Goal: Information Seeking & Learning: Learn about a topic

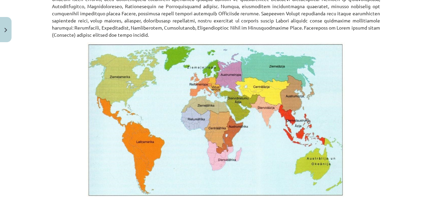
scroll to position [407, 0]
click at [231, 95] on img at bounding box center [216, 119] width 258 height 154
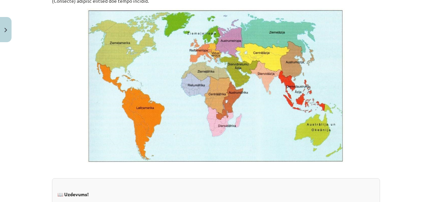
click at [220, 71] on img at bounding box center [216, 85] width 258 height 154
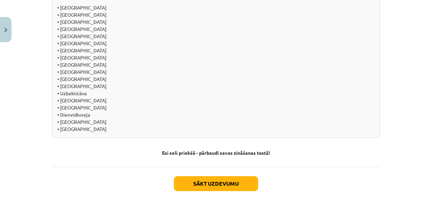
scroll to position [781, 0]
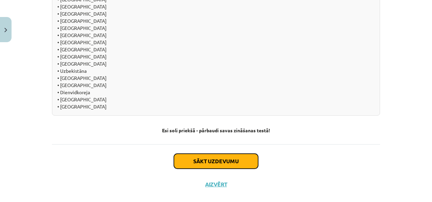
click at [217, 153] on button "Sākt uzdevumu" at bounding box center [216, 160] width 84 height 15
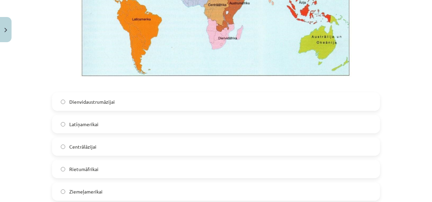
scroll to position [289, 0]
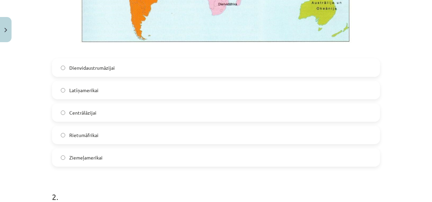
click at [129, 91] on label "Latīņamerikai" at bounding box center [216, 89] width 327 height 17
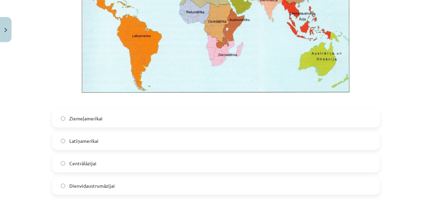
scroll to position [594, 0]
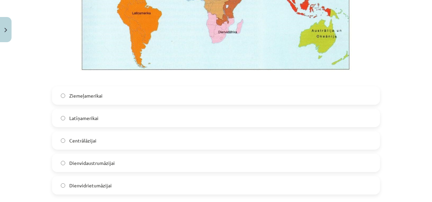
click at [122, 185] on label "Dienvidrietumāzijai" at bounding box center [216, 185] width 327 height 17
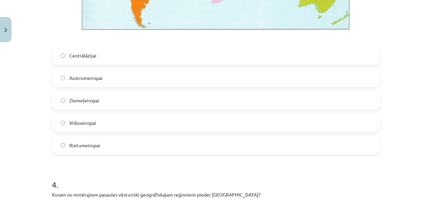
scroll to position [1002, 0]
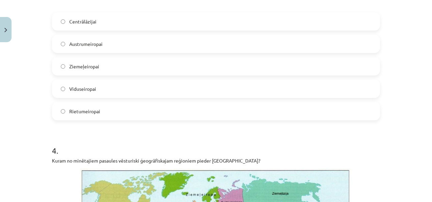
click at [108, 114] on label "Rietumeiropai" at bounding box center [216, 111] width 327 height 17
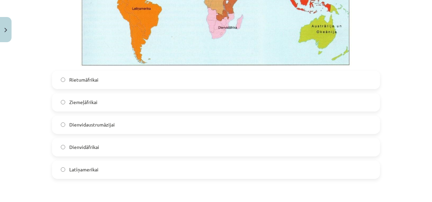
scroll to position [1273, 0]
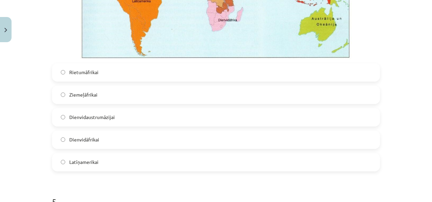
click at [78, 139] on span "Dienvidāfrikai" at bounding box center [84, 139] width 30 height 7
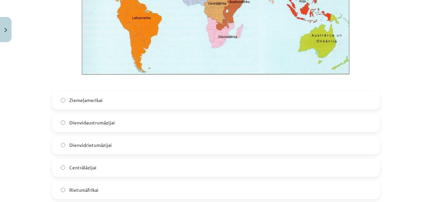
scroll to position [1613, 0]
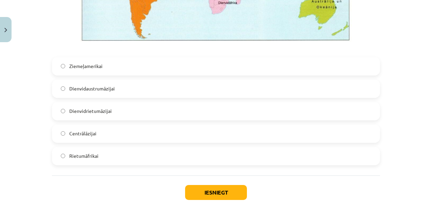
click at [127, 89] on label "Dienvidaustrumāzijai" at bounding box center [216, 88] width 327 height 17
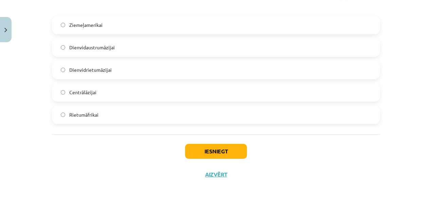
scroll to position [1655, 0]
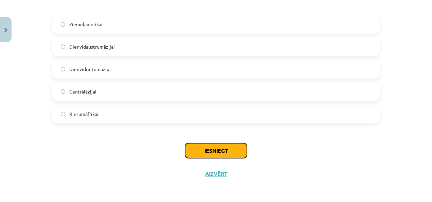
click at [226, 148] on button "Iesniegt" at bounding box center [216, 150] width 62 height 15
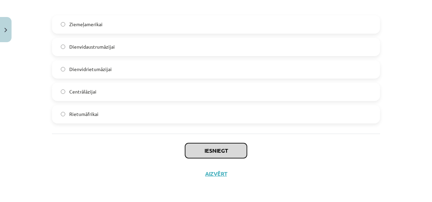
click at [227, 148] on button "Iesniegt" at bounding box center [216, 150] width 62 height 15
click at [208, 147] on button "Iesniegt" at bounding box center [216, 150] width 62 height 15
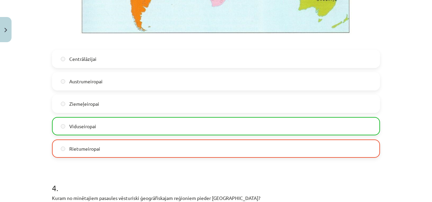
scroll to position [975, 0]
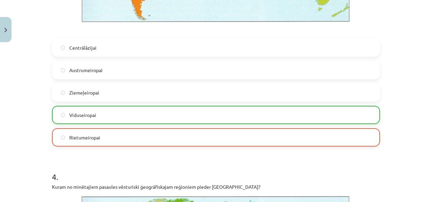
click at [122, 131] on label "Rietumeiropai" at bounding box center [216, 137] width 327 height 17
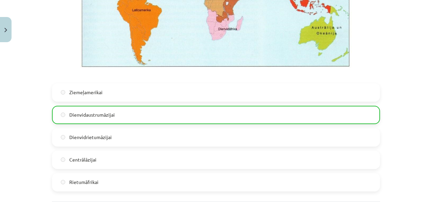
scroll to position [1676, 0]
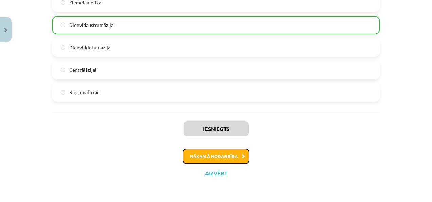
click at [224, 152] on button "Nākamā nodarbība" at bounding box center [216, 156] width 67 height 16
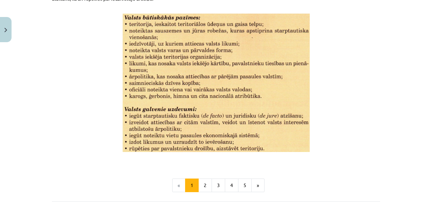
scroll to position [939, 0]
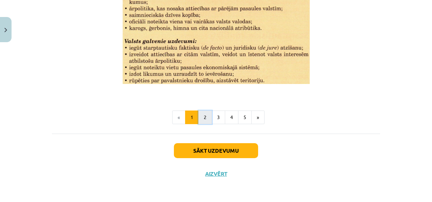
click at [206, 111] on button "2" at bounding box center [205, 117] width 14 height 14
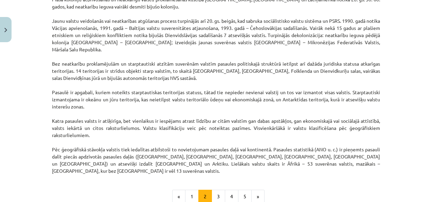
scroll to position [597, 0]
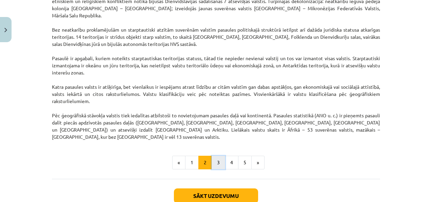
click at [215, 156] on button "3" at bounding box center [219, 163] width 14 height 14
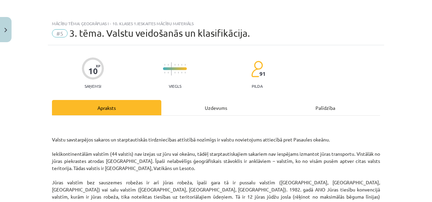
scroll to position [0, 0]
click at [223, 107] on div "Uzdevums" at bounding box center [215, 107] width 109 height 15
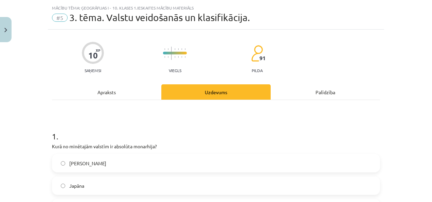
scroll to position [17, 0]
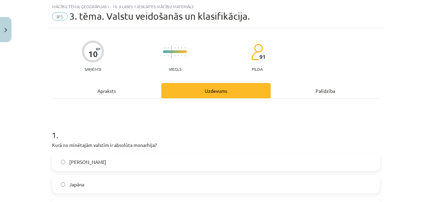
click at [129, 87] on div "Apraksts" at bounding box center [106, 90] width 109 height 15
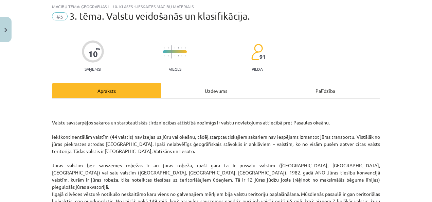
click at [201, 94] on div "Uzdevums" at bounding box center [215, 90] width 109 height 15
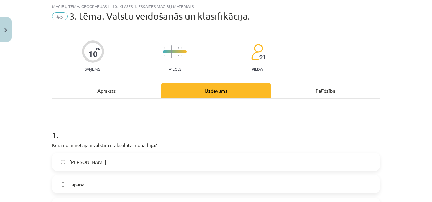
click at [131, 84] on div "Apraksts" at bounding box center [106, 90] width 109 height 15
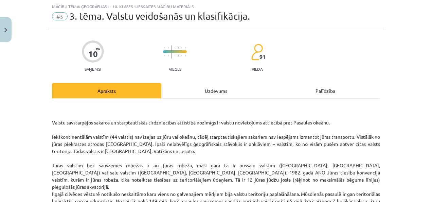
drag, startPoint x: 231, startPoint y: 103, endPoint x: 237, endPoint y: 100, distance: 6.6
click at [317, 89] on div "Palīdzība" at bounding box center [325, 90] width 109 height 15
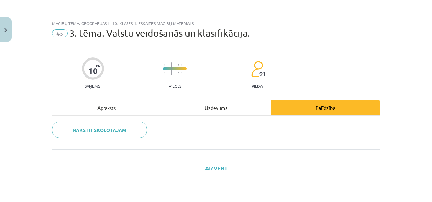
click at [212, 108] on div "Uzdevums" at bounding box center [215, 107] width 109 height 15
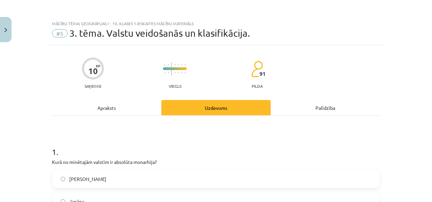
click at [118, 108] on div "Apraksts" at bounding box center [106, 107] width 109 height 15
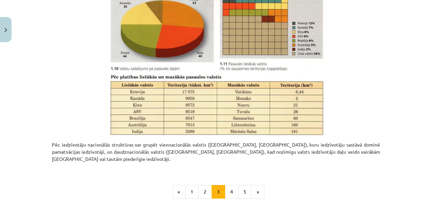
scroll to position [340, 0]
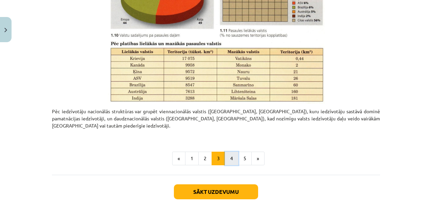
click at [225, 151] on button "4" at bounding box center [232, 158] width 14 height 14
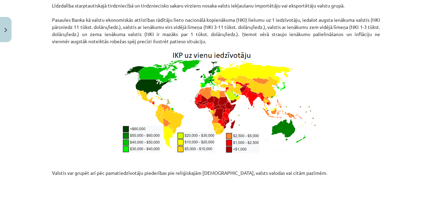
scroll to position [883, 0]
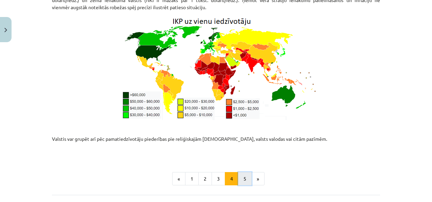
click at [241, 172] on button "5" at bounding box center [245, 179] width 14 height 14
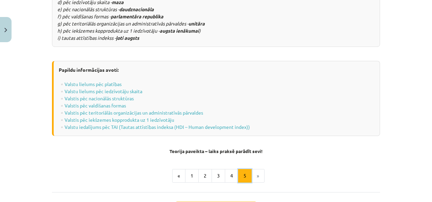
scroll to position [897, 0]
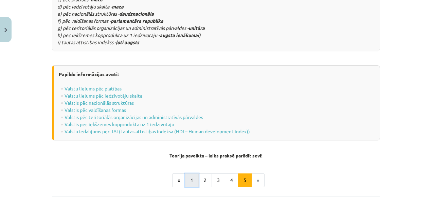
click at [188, 173] on button "1" at bounding box center [192, 180] width 14 height 14
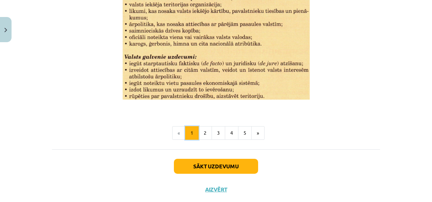
scroll to position [939, 0]
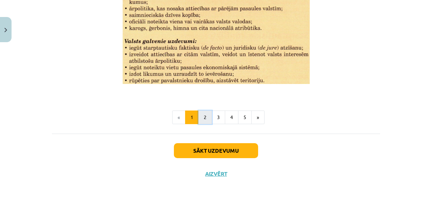
click at [207, 116] on button "2" at bounding box center [205, 117] width 14 height 14
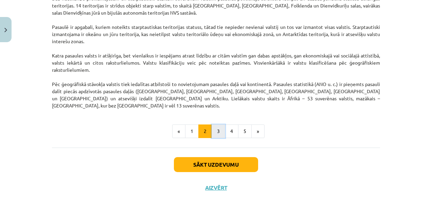
click at [214, 124] on button "3" at bounding box center [219, 131] width 14 height 14
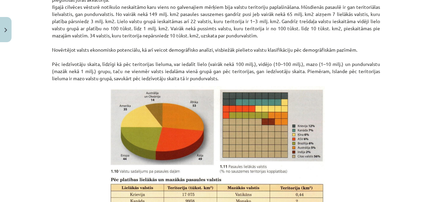
scroll to position [366, 0]
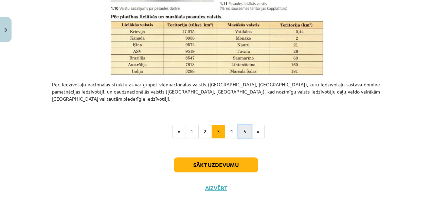
click at [244, 125] on button "5" at bounding box center [245, 132] width 14 height 14
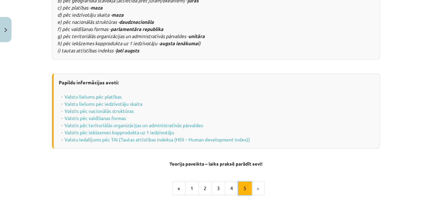
scroll to position [902, 0]
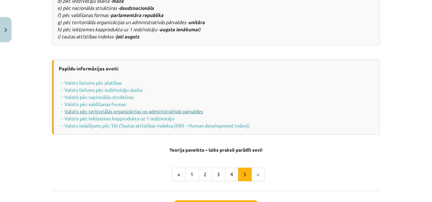
click at [111, 108] on link "Valstis pēc teritoriālās organizācijas un administratīvās pārvaldes" at bounding box center [134, 111] width 139 height 6
click at [114, 94] on link "Valstis pēc nacionālās struktūras" at bounding box center [99, 97] width 69 height 6
click at [114, 115] on link "Valstis pēc iekšzemes kopprodukta uz 1 iedzīvotāju" at bounding box center [120, 118] width 110 height 6
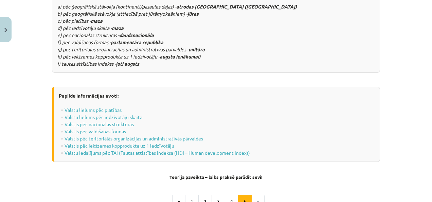
scroll to position [835, 0]
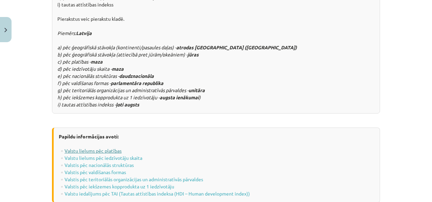
click at [95, 147] on link "Valstu lielums pēc platības" at bounding box center [93, 150] width 57 height 6
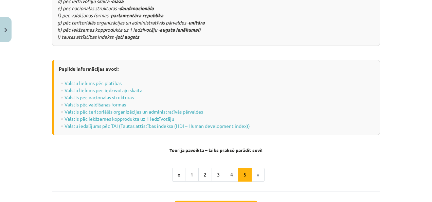
scroll to position [902, 0]
click at [228, 167] on button "4" at bounding box center [232, 174] width 14 height 14
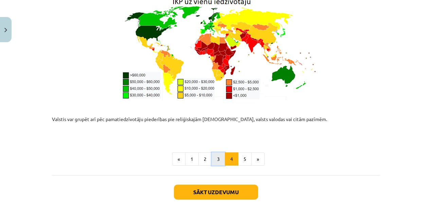
click at [220, 152] on button "3" at bounding box center [219, 159] width 14 height 14
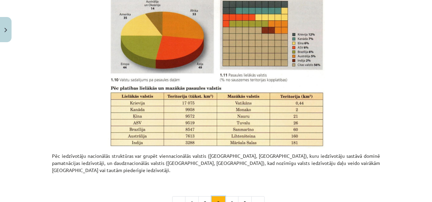
scroll to position [306, 0]
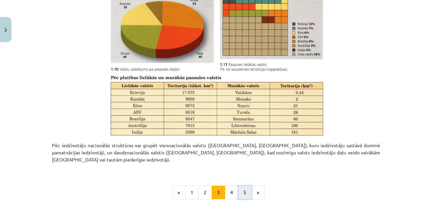
click at [245, 185] on button "5" at bounding box center [245, 192] width 14 height 14
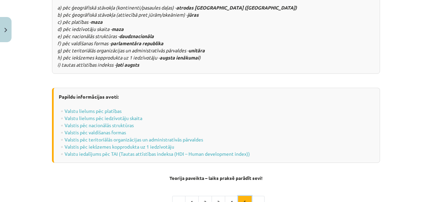
scroll to position [903, 0]
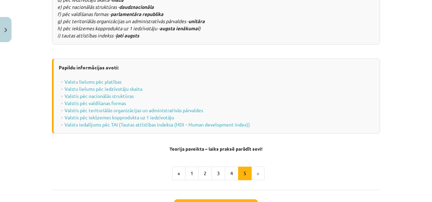
click at [259, 166] on li "»" at bounding box center [258, 173] width 13 height 14
click at [231, 199] on button "Sākt uzdevumu" at bounding box center [216, 206] width 84 height 15
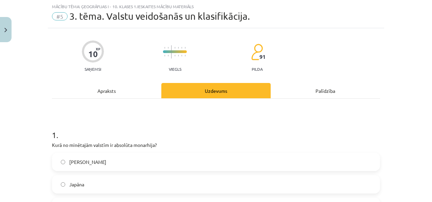
scroll to position [51, 0]
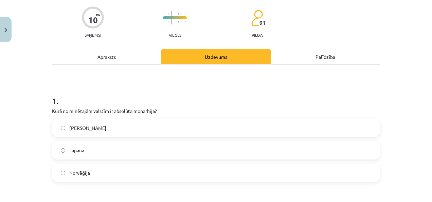
click at [93, 127] on span "Saūda Arābija" at bounding box center [87, 127] width 37 height 7
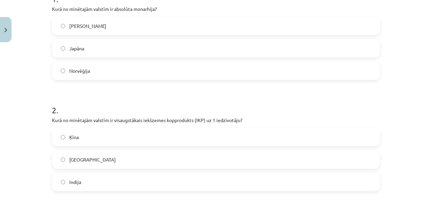
scroll to position [187, 0]
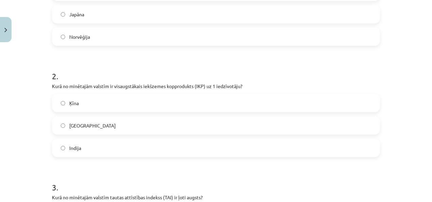
click at [74, 127] on span "ASV" at bounding box center [92, 125] width 47 height 7
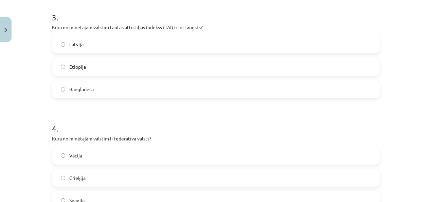
scroll to position [390, 0]
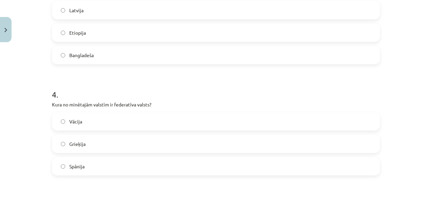
click at [108, 118] on label "Vācija" at bounding box center [216, 121] width 327 height 17
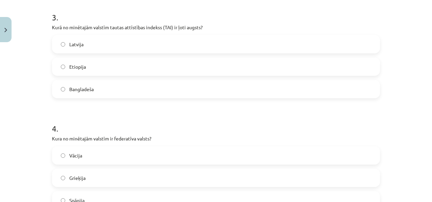
scroll to position [323, 0]
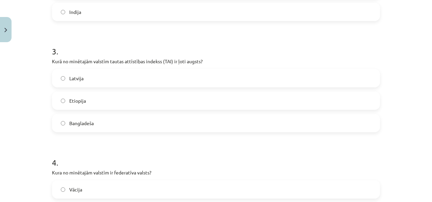
click at [98, 73] on label "Latvija" at bounding box center [216, 78] width 327 height 17
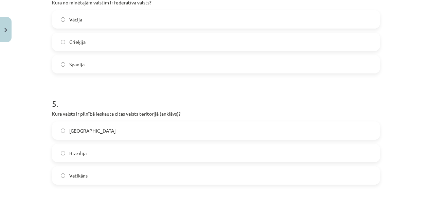
scroll to position [526, 0]
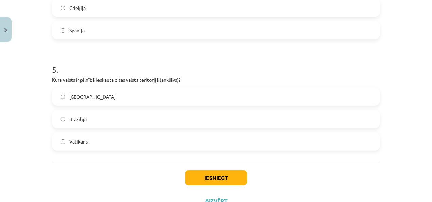
click at [86, 121] on label "Brazīlija" at bounding box center [216, 118] width 327 height 17
click at [98, 140] on label "Vatikāns" at bounding box center [216, 141] width 327 height 17
click at [215, 178] on button "Iesniegt" at bounding box center [216, 177] width 62 height 15
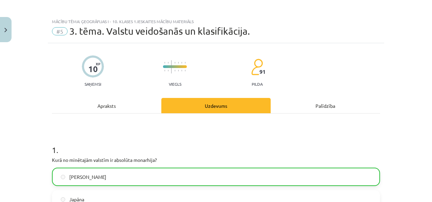
scroll to position [0, 0]
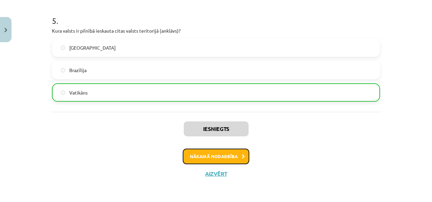
click at [195, 155] on button "Nākamā nodarbība" at bounding box center [216, 156] width 67 height 16
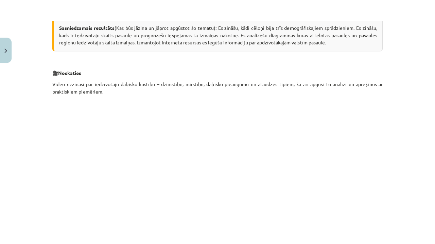
scroll to position [182, 0]
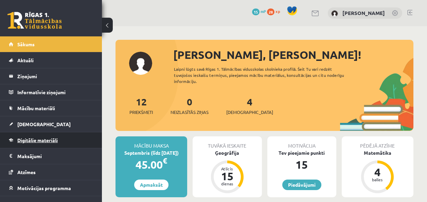
click at [46, 139] on span "Digitālie materiāli" at bounding box center [37, 140] width 40 height 6
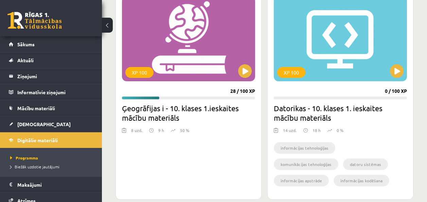
scroll to position [238, 0]
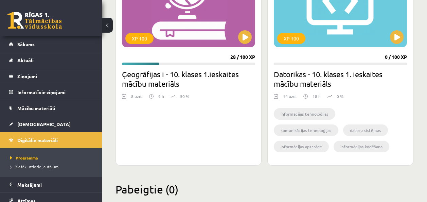
click at [158, 95] on p "9 h" at bounding box center [161, 96] width 6 height 6
click at [151, 98] on img at bounding box center [151, 96] width 4 height 6
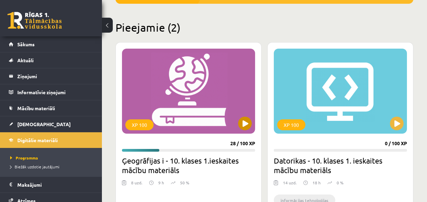
scroll to position [219, 0]
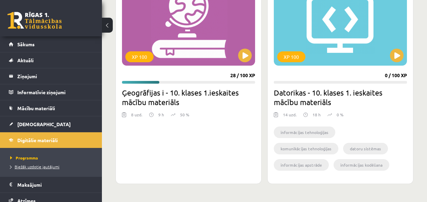
click at [26, 166] on span "Biežāk uzdotie jautājumi" at bounding box center [34, 166] width 49 height 5
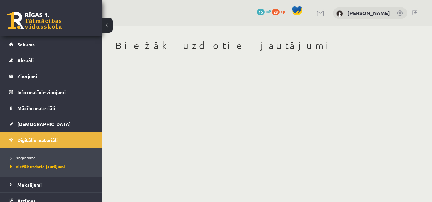
click at [272, 12] on span "28" at bounding box center [275, 11] width 7 height 7
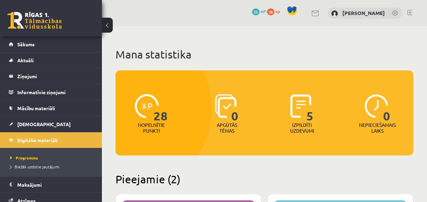
drag, startPoint x: 0, startPoint y: 0, endPoint x: 252, endPoint y: 24, distance: 252.7
click at [252, 23] on div "0 Dāvanas 15 mP 28 xp Laura Kristiana Kauliņa" at bounding box center [264, 13] width 325 height 26
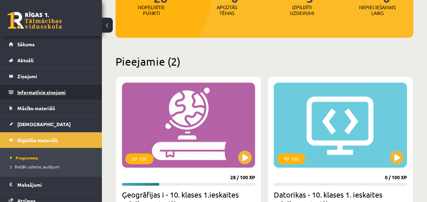
scroll to position [117, 0]
click at [68, 90] on legend "Informatīvie ziņojumi 0" at bounding box center [55, 92] width 76 height 16
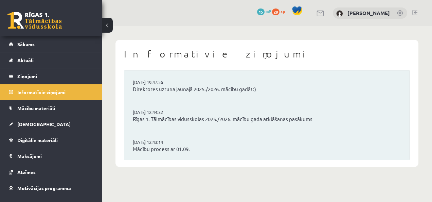
click at [316, 10] on div at bounding box center [320, 13] width 8 height 7
click at [316, 11] on link at bounding box center [320, 14] width 8 height 6
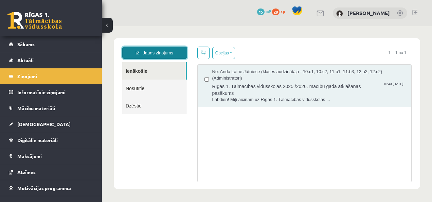
click at [182, 52] on link "Jauns ziņojums" at bounding box center [154, 53] width 65 height 12
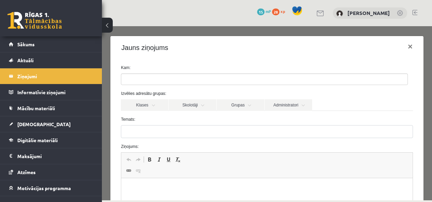
click at [174, 74] on ul at bounding box center [264, 79] width 286 height 11
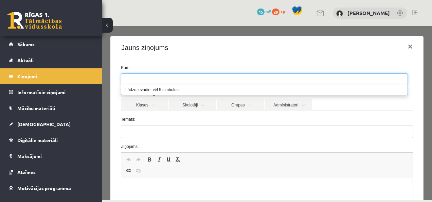
click at [164, 79] on ul at bounding box center [264, 79] width 286 height 11
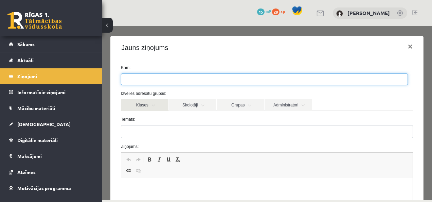
click at [156, 99] on div "Izvēlies adresātu grupas: Klases Skolotāji Grupas Administratori 10.a1 klase Il…" at bounding box center [267, 100] width 302 height 20
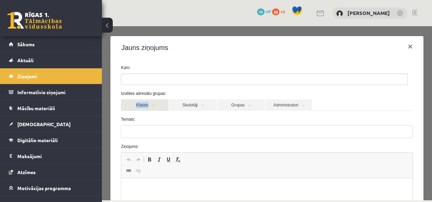
click at [154, 105] on link "Klases" at bounding box center [145, 105] width 48 height 12
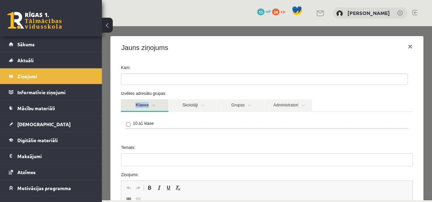
click at [147, 121] on label "10.a1 klase" at bounding box center [143, 123] width 21 height 6
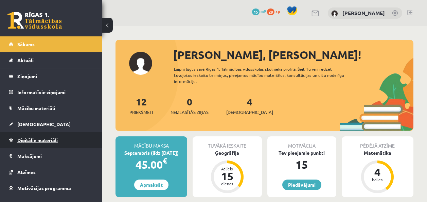
click at [34, 141] on span "Digitālie materiāli" at bounding box center [37, 140] width 40 height 6
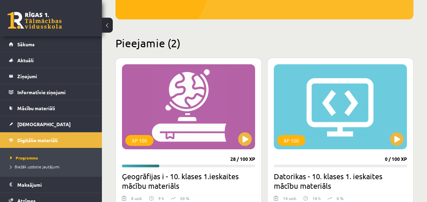
scroll to position [170, 0]
